Goal: Download file/media

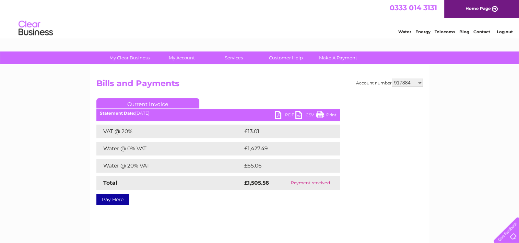
click at [303, 116] on link "CSV" at bounding box center [305, 116] width 21 height 10
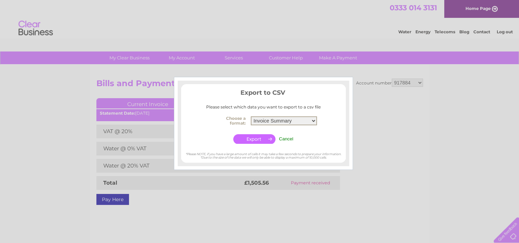
click at [313, 118] on select "Invoice Summary Service Charge Summary" at bounding box center [284, 120] width 66 height 9
click at [251, 116] on select "Invoice Summary Service Charge Summary" at bounding box center [284, 120] width 66 height 9
click at [255, 140] on input "button" at bounding box center [254, 139] width 42 height 10
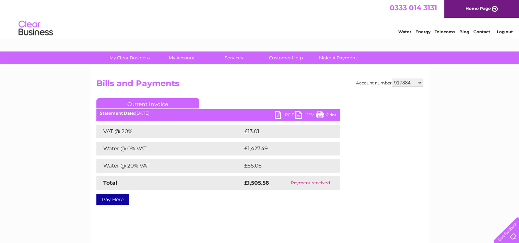
click at [303, 114] on link "CSV" at bounding box center [305, 116] width 21 height 10
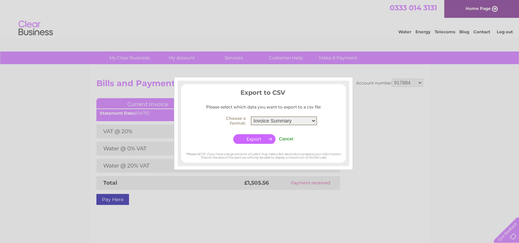
click at [312, 120] on select "Invoice Summary Service Charge Summary" at bounding box center [284, 120] width 66 height 9
select select "4"
click at [251, 116] on select "Invoice Summary Service Charge Summary" at bounding box center [284, 120] width 66 height 9
click at [255, 145] on td at bounding box center [254, 138] width 46 height 13
click at [254, 142] on input "button" at bounding box center [254, 139] width 42 height 10
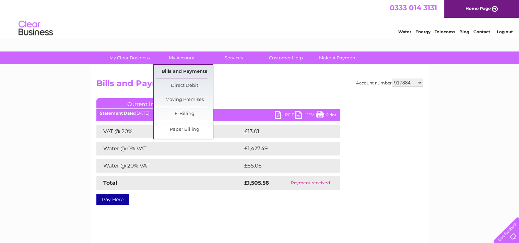
click at [177, 69] on link "Bills and Payments" at bounding box center [184, 72] width 57 height 14
click at [178, 69] on link "Bills and Payments" at bounding box center [184, 72] width 57 height 14
click at [178, 71] on link "Bills and Payments" at bounding box center [184, 72] width 57 height 14
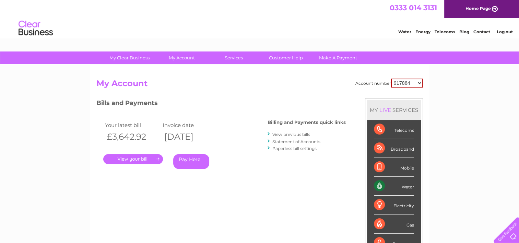
click at [287, 135] on link "View previous bills" at bounding box center [291, 134] width 38 height 5
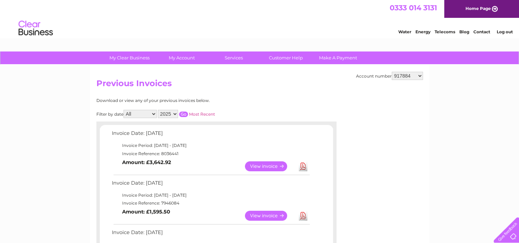
click at [302, 165] on link "Download" at bounding box center [303, 166] width 9 height 10
